Goal: Information Seeking & Learning: Learn about a topic

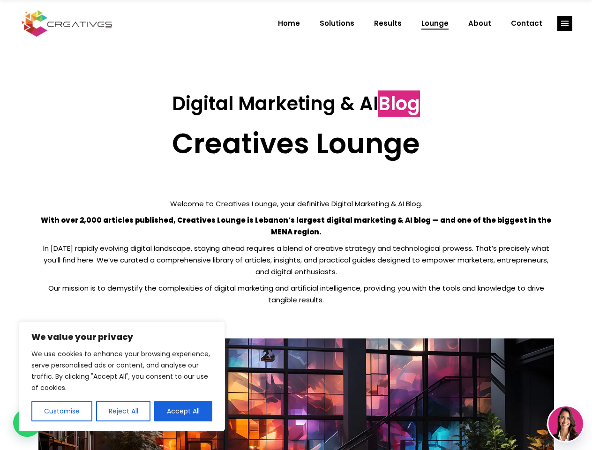
click at [296, 225] on p "With over 2,000 articles published, Creatives Lounge is Lebanon’s largest digit…" at bounding box center [295, 225] width 515 height 23
click at [61, 411] on button "Customise" at bounding box center [61, 411] width 61 height 21
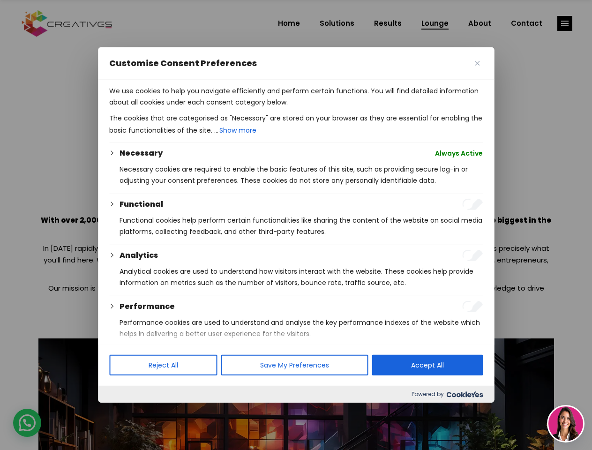
click at [123, 411] on div at bounding box center [296, 225] width 592 height 450
click at [183, 108] on p "We use cookies to help you navigate efficiently and perform certain functions. …" at bounding box center [295, 96] width 373 height 22
click at [565, 23] on div at bounding box center [296, 225] width 592 height 450
click at [566, 424] on img at bounding box center [565, 423] width 35 height 35
